Goal: Transaction & Acquisition: Book appointment/travel/reservation

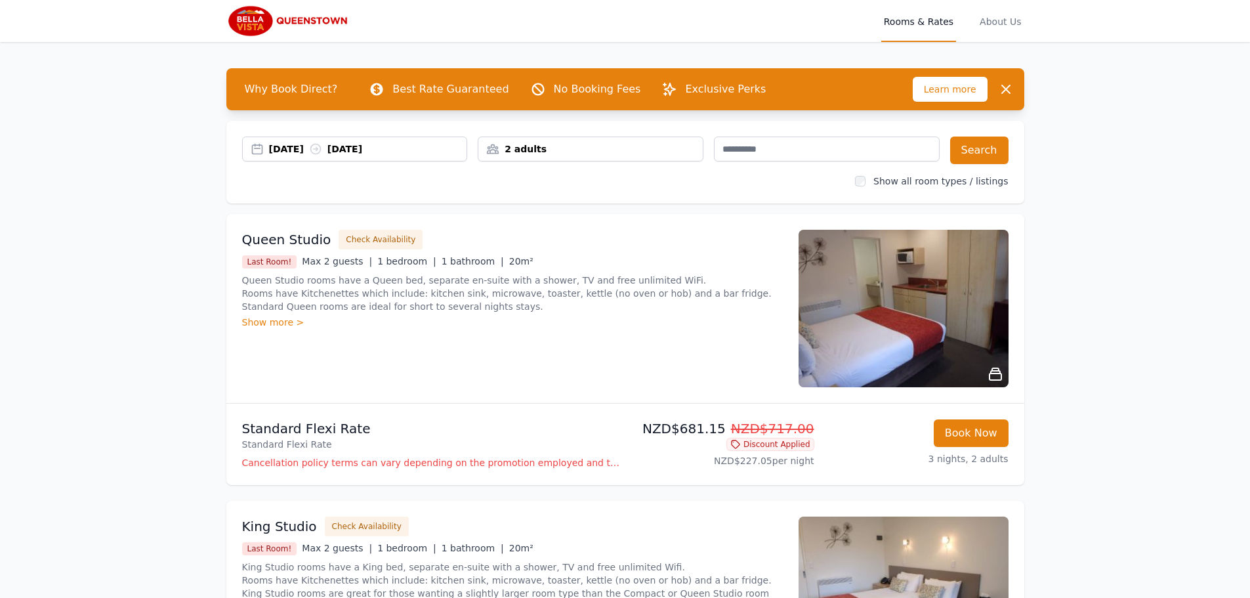
click at [323, 146] on div "[DATE] [DATE]" at bounding box center [368, 148] width 198 height 13
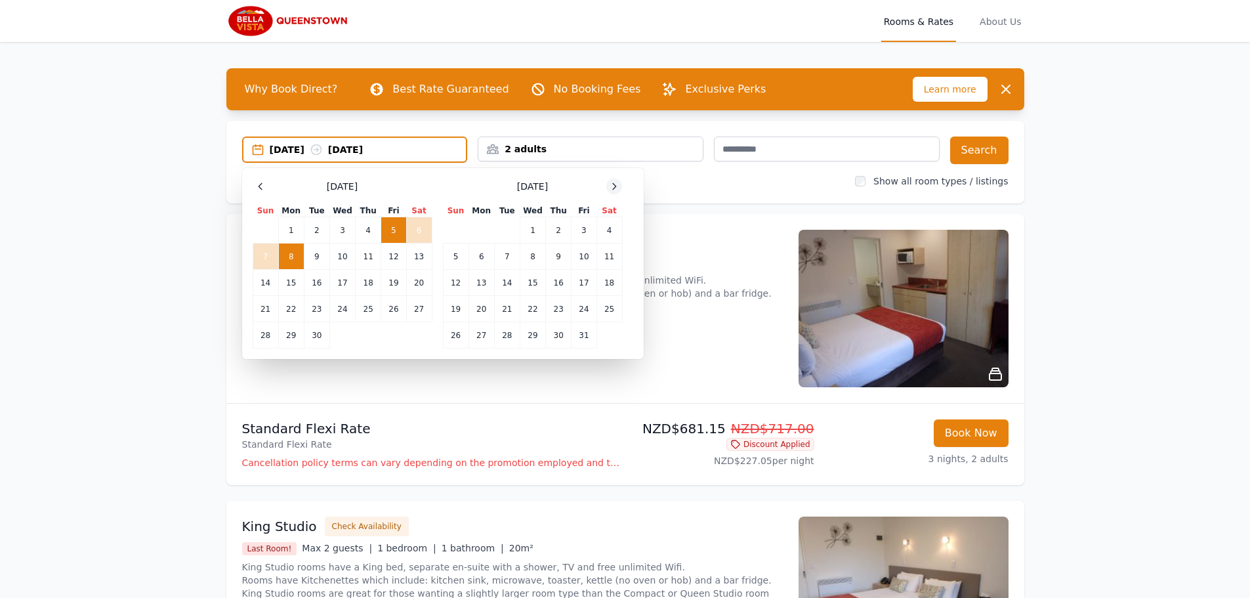
click at [611, 184] on icon at bounding box center [614, 186] width 10 height 10
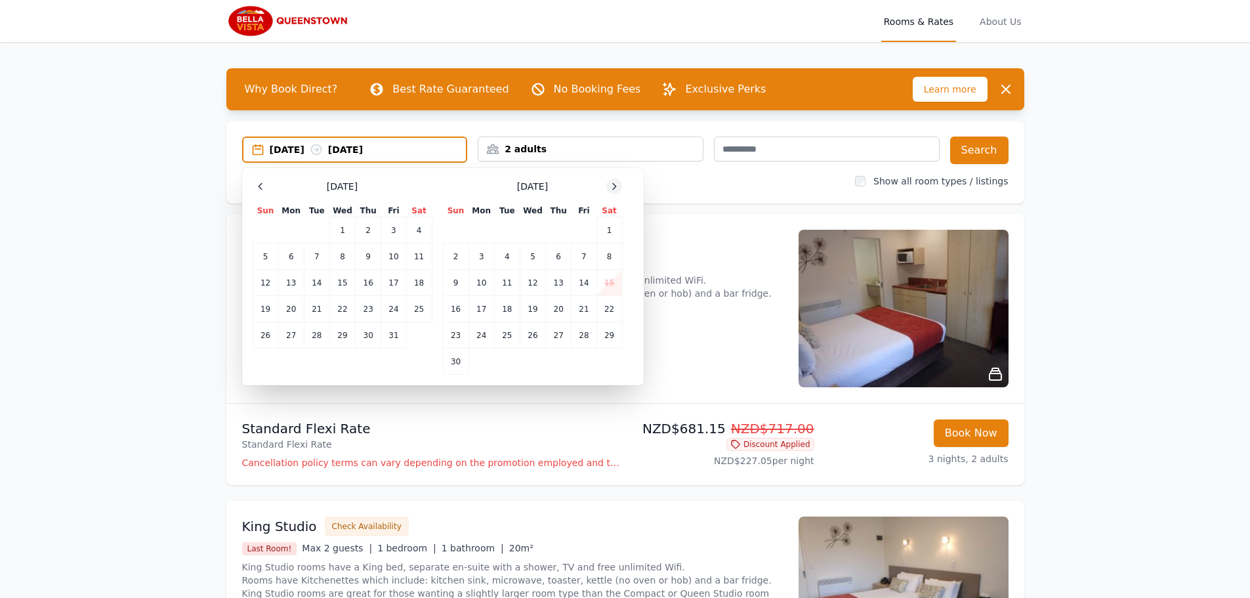
click at [611, 184] on icon at bounding box center [614, 186] width 10 height 10
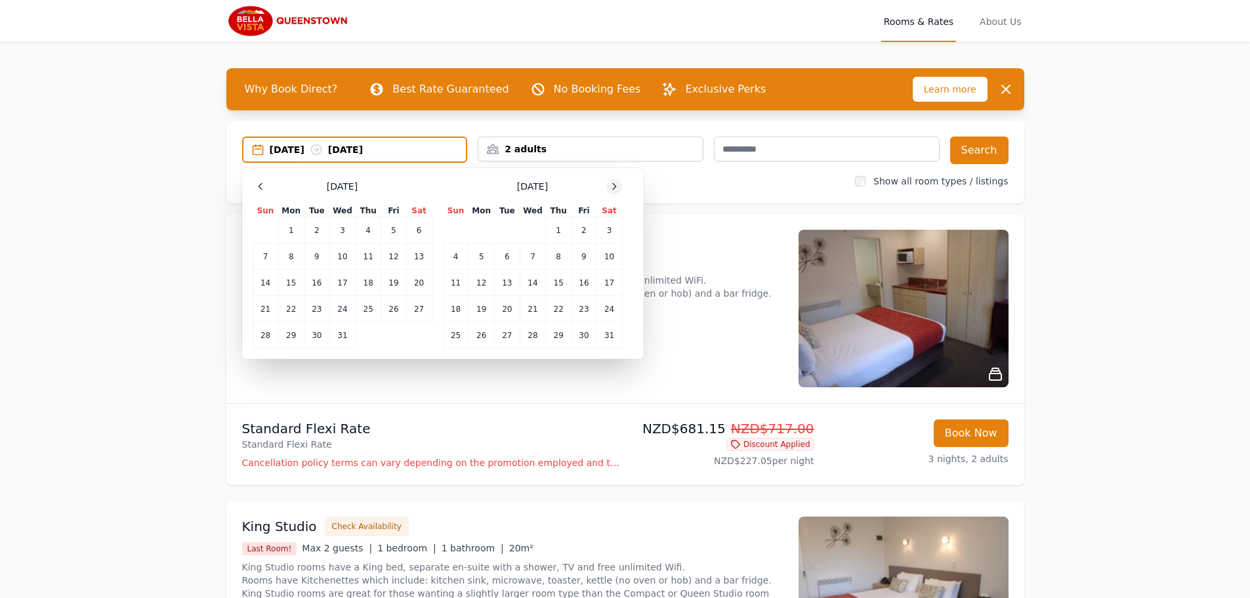
click at [611, 184] on icon at bounding box center [614, 186] width 10 height 10
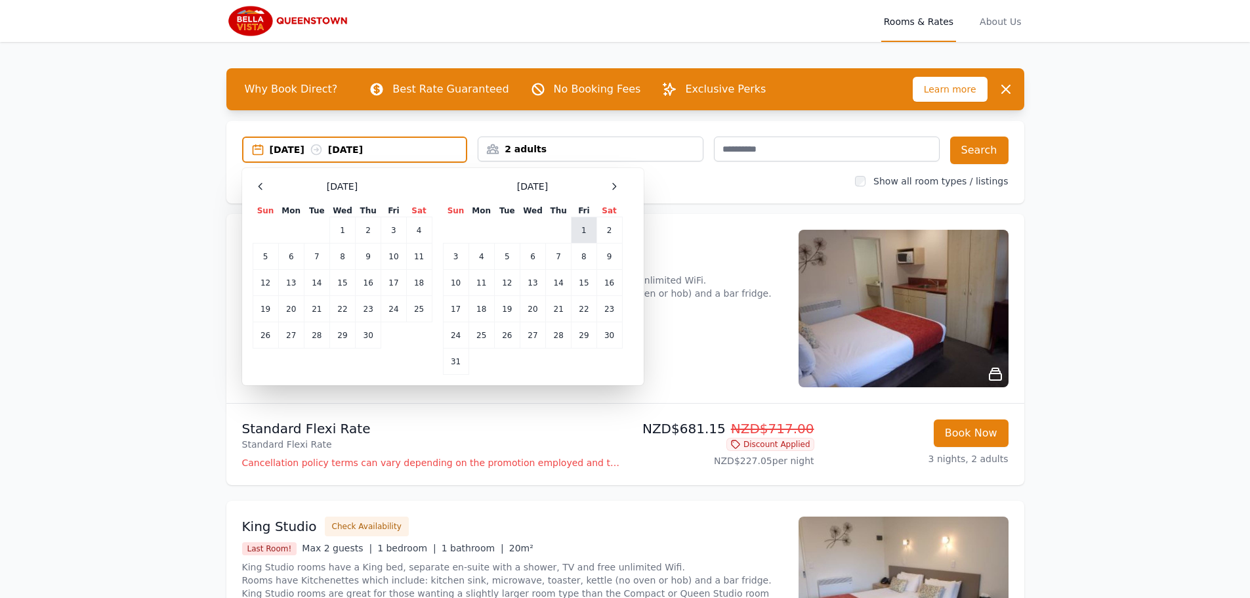
click at [579, 232] on td "1" at bounding box center [583, 230] width 25 height 26
click at [583, 256] on td "8" at bounding box center [583, 256] width 25 height 26
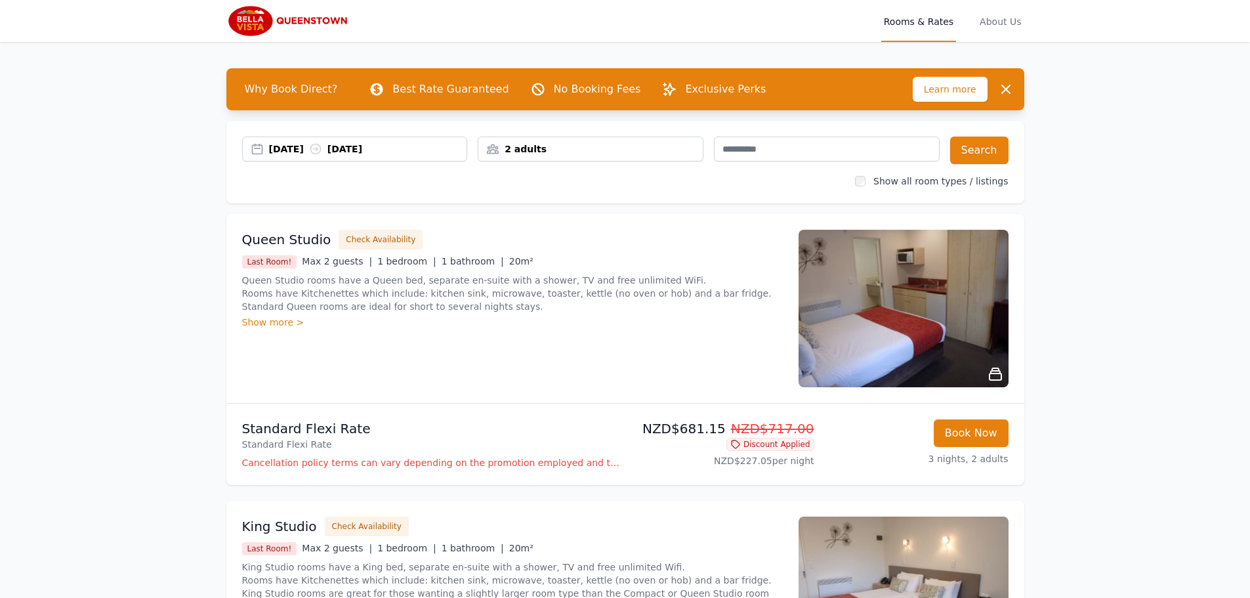
click at [422, 153] on div "[DATE] [DATE]" at bounding box center [368, 148] width 198 height 13
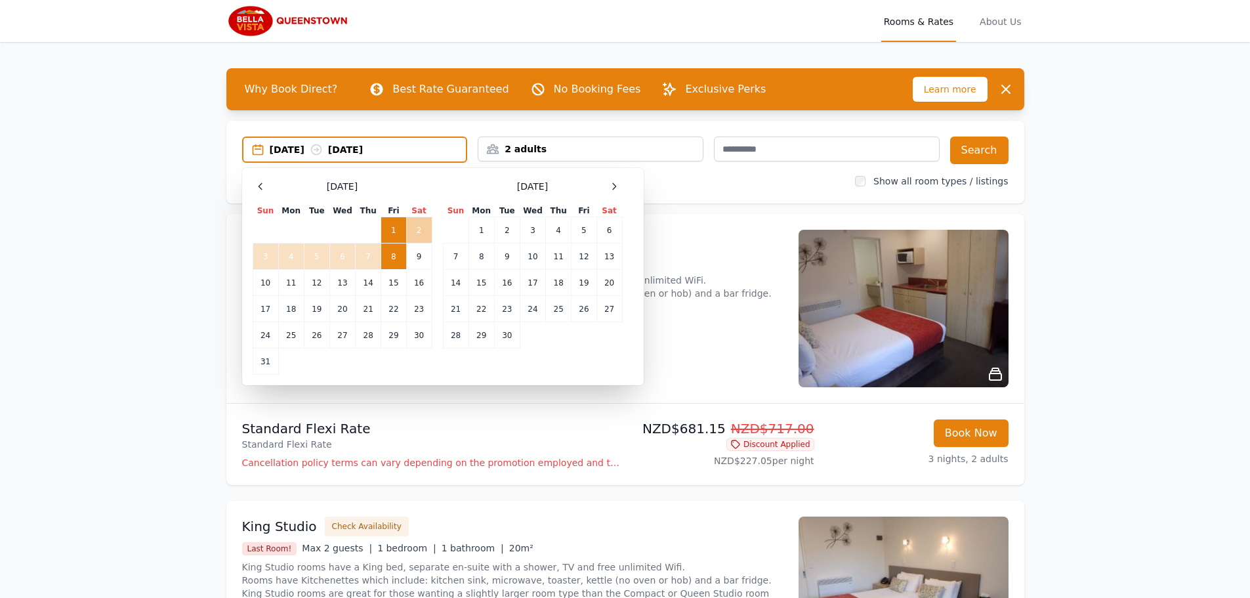
click at [418, 224] on td "2" at bounding box center [419, 230] width 26 height 26
click at [417, 254] on td "9" at bounding box center [419, 256] width 26 height 26
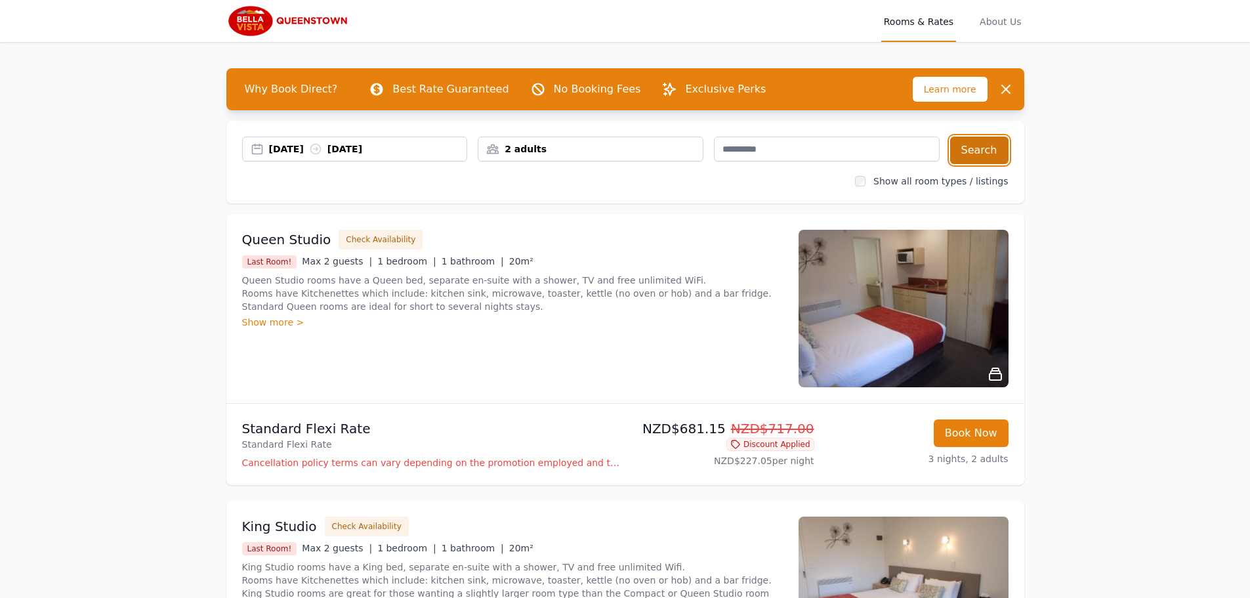
click at [977, 147] on button "Search" at bounding box center [979, 150] width 58 height 28
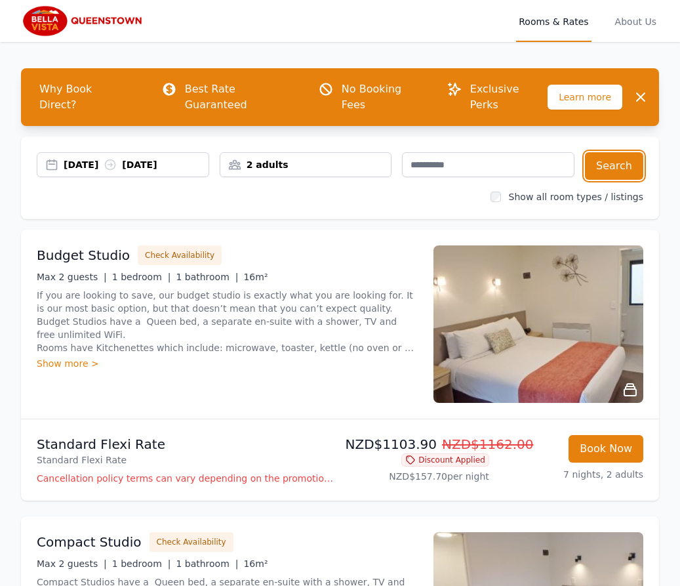
click at [275, 158] on div "2 adults" at bounding box center [305, 164] width 171 height 13
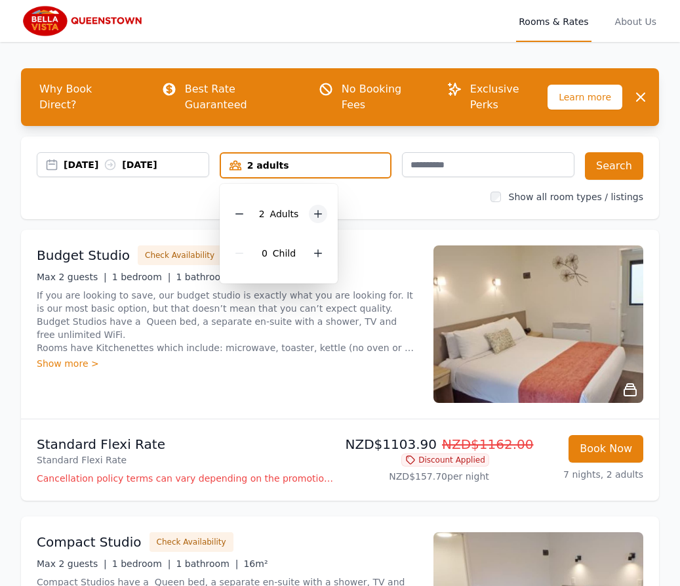
click at [309, 205] on div at bounding box center [318, 214] width 18 height 18
click at [610, 152] on button "Search" at bounding box center [614, 166] width 58 height 28
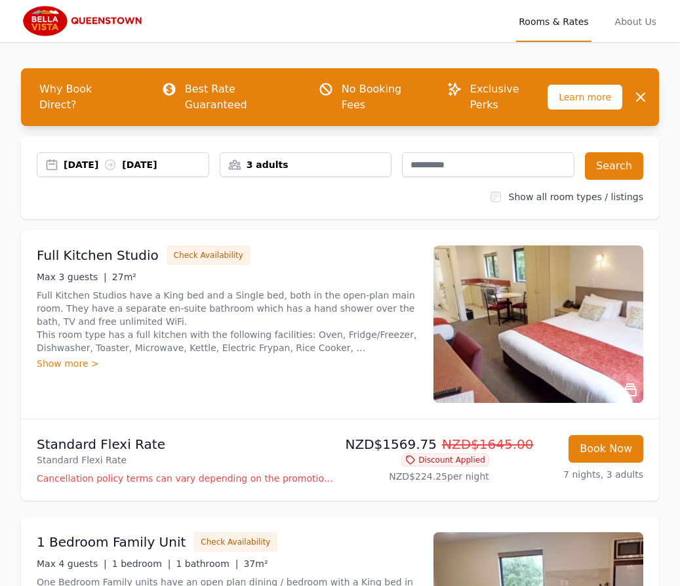
click at [386, 245] on div "Full Kitchen Studio Check Availability" at bounding box center [227, 255] width 381 height 20
click at [309, 158] on div "3 adults" at bounding box center [305, 164] width 171 height 13
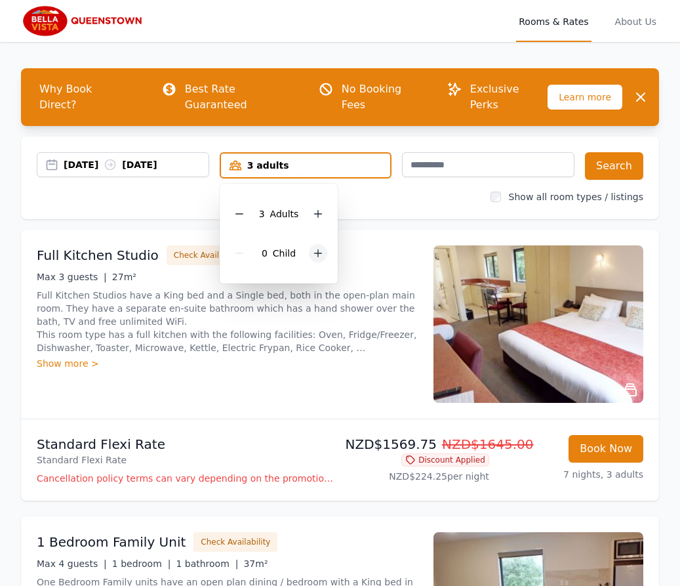
click at [315, 248] on icon at bounding box center [318, 253] width 10 height 10
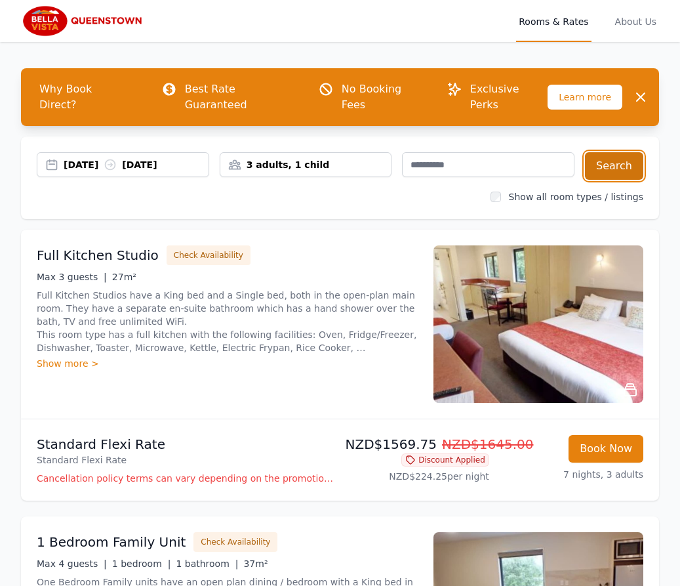
click at [621, 152] on button "Search" at bounding box center [614, 166] width 58 height 28
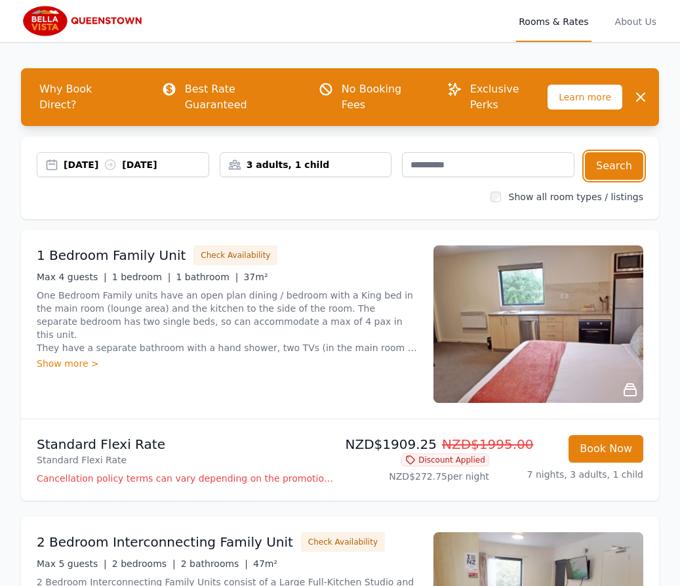
click at [284, 158] on div "3 adults, 1 child" at bounding box center [305, 164] width 171 height 13
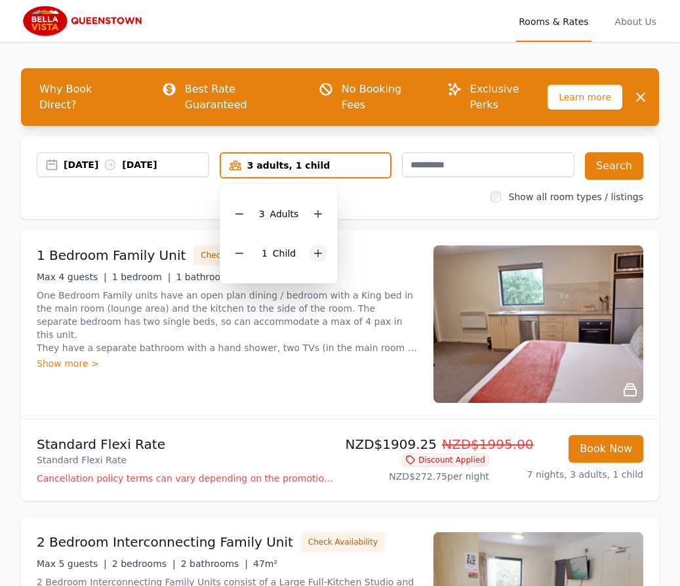
click at [324, 244] on div at bounding box center [318, 253] width 18 height 18
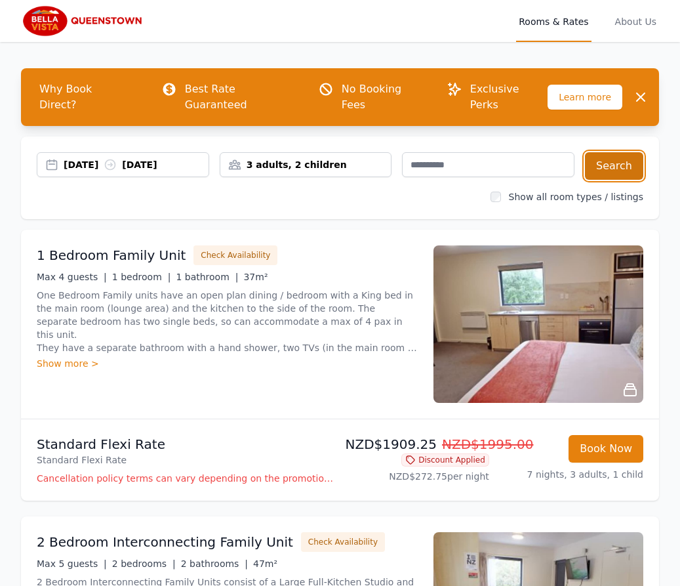
click at [609, 152] on button "Search" at bounding box center [614, 166] width 58 height 28
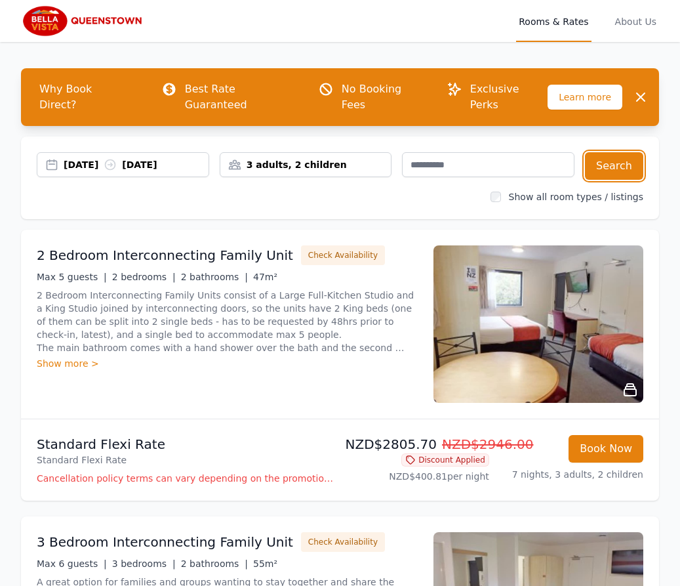
click at [328, 152] on div "3 adults, 2 children" at bounding box center [306, 164] width 173 height 25
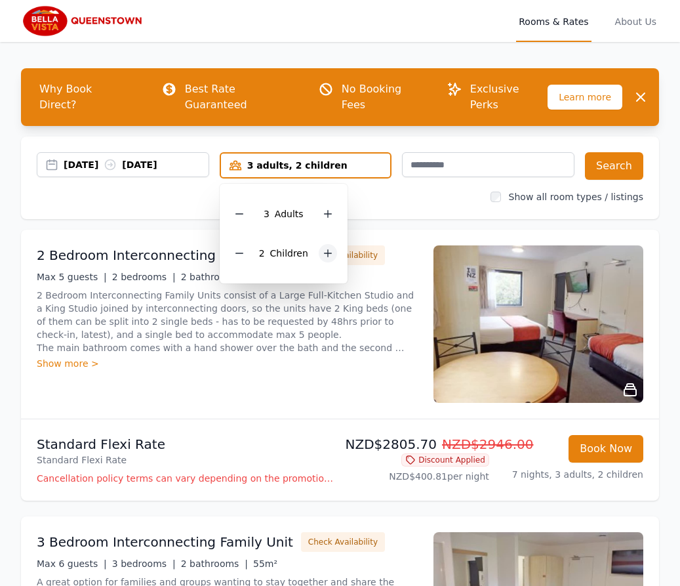
click at [333, 244] on div at bounding box center [328, 253] width 18 height 18
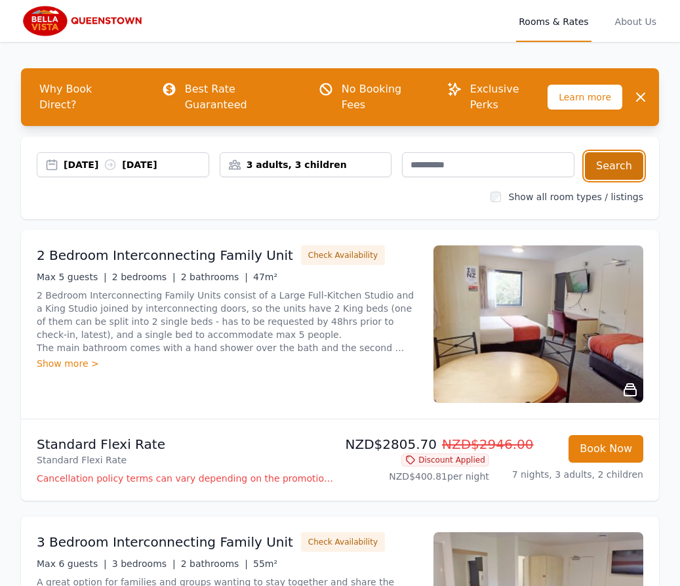
click at [614, 152] on button "Search" at bounding box center [614, 166] width 58 height 28
